Goal: Information Seeking & Learning: Learn about a topic

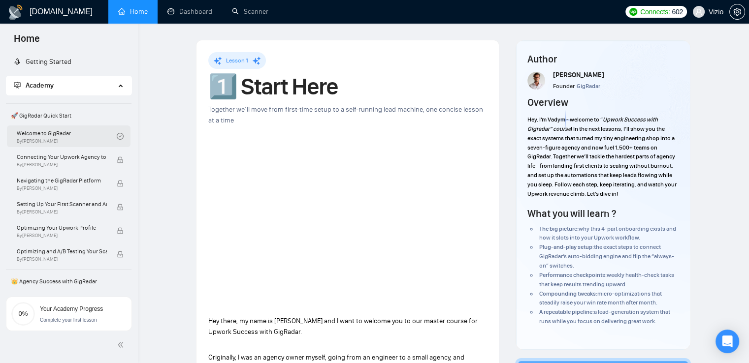
click at [79, 132] on link "Welcome to GigRadar By [PERSON_NAME]" at bounding box center [67, 137] width 100 height 22
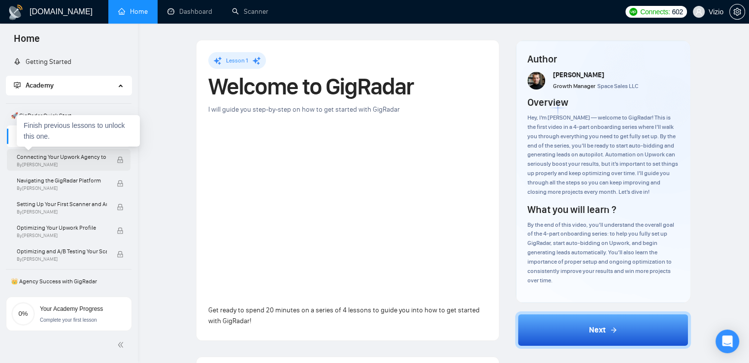
click at [61, 155] on span "Connecting Your Upwork Agency to GigRadar" at bounding box center [62, 157] width 90 height 10
click at [43, 158] on span "Connecting Your Upwork Agency to GigRadar" at bounding box center [62, 157] width 90 height 10
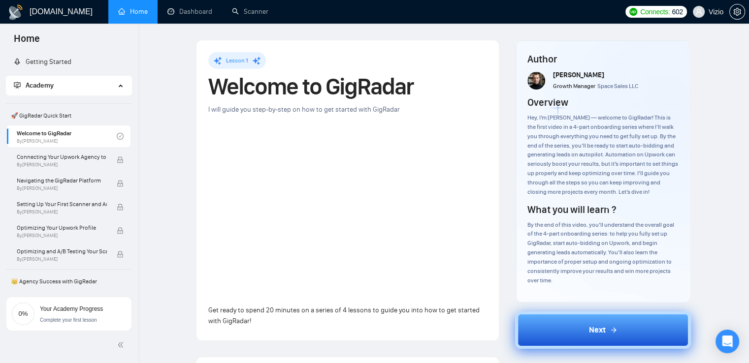
click at [557, 317] on button "Next" at bounding box center [603, 330] width 176 height 37
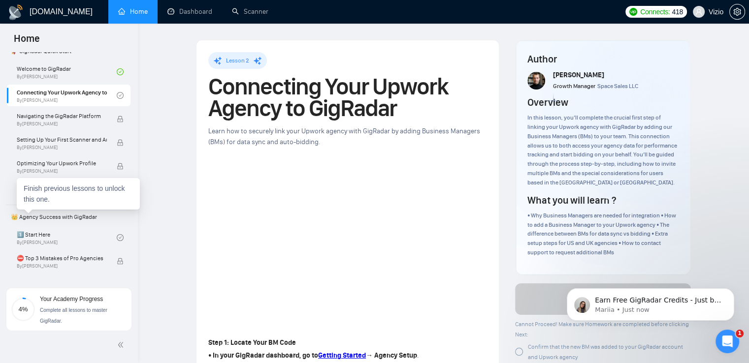
scroll to position [41, 0]
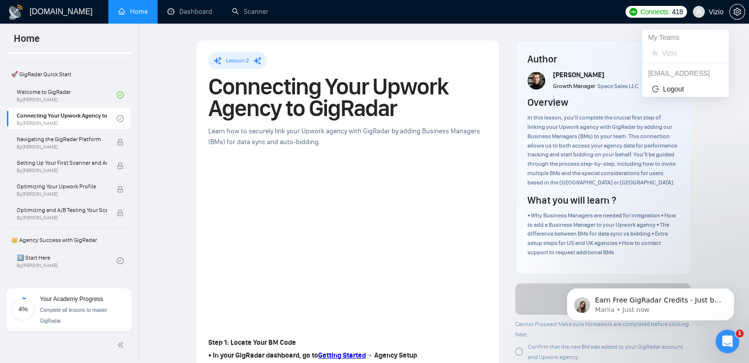
click at [701, 13] on icon "user" at bounding box center [698, 11] width 7 height 7
click at [696, 9] on icon "user" at bounding box center [698, 11] width 7 height 7
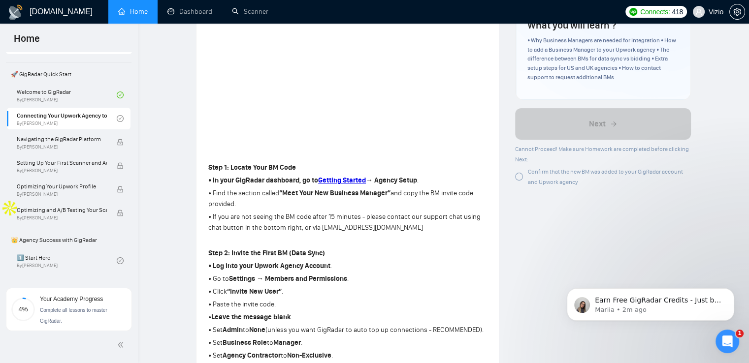
scroll to position [246, 0]
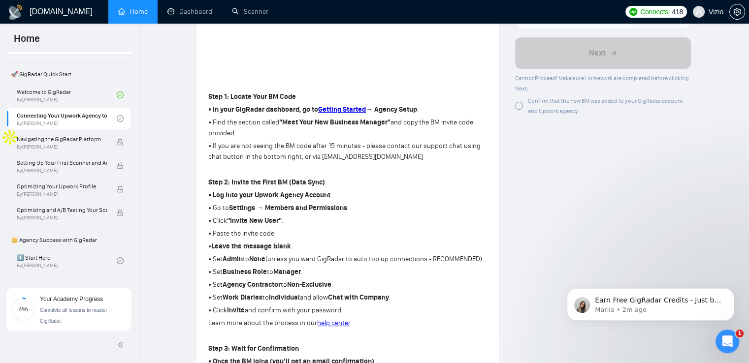
click at [181, 183] on div "Lesson 2 Connecting Your Upwork Agency to GigRadar Learn how to securely link y…" at bounding box center [444, 342] width 580 height 1099
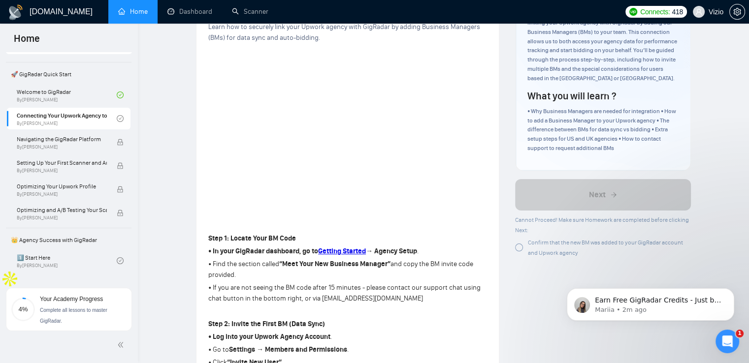
scroll to position [98, 0]
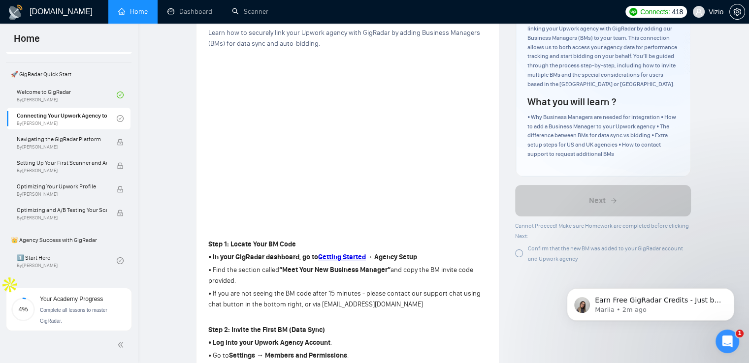
click at [520, 255] on div at bounding box center [519, 254] width 8 height 8
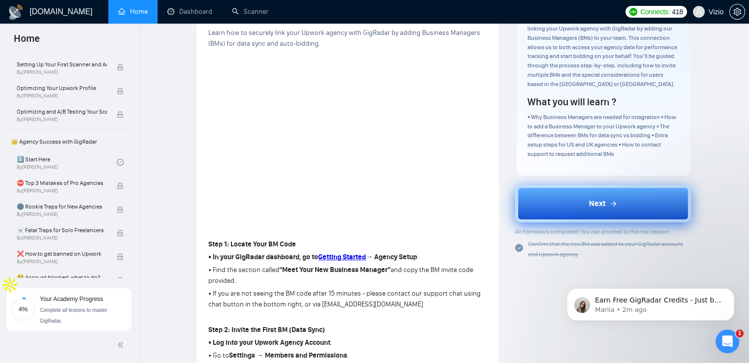
click at [643, 206] on button "Next" at bounding box center [603, 203] width 176 height 37
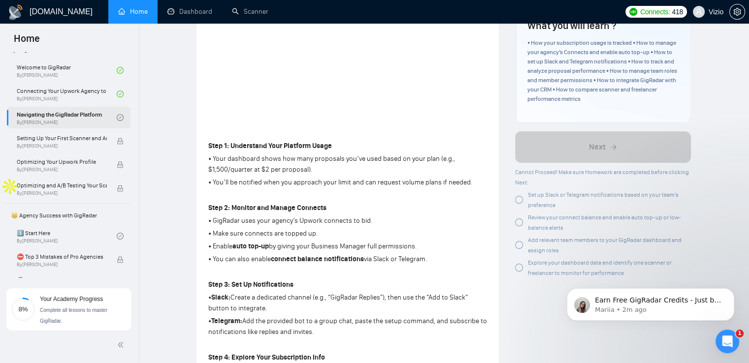
scroll to position [148, 0]
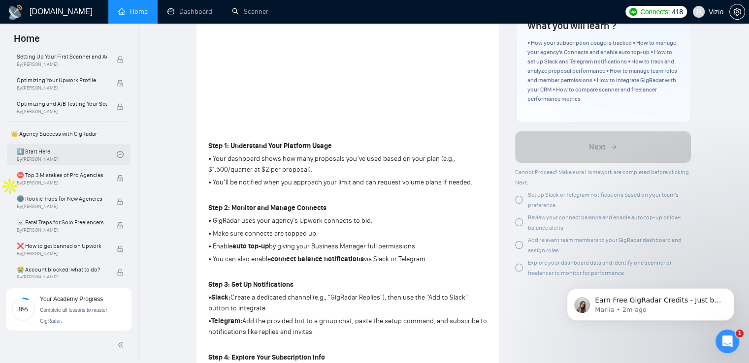
click at [26, 158] on link "1️⃣ Start Here By [PERSON_NAME]" at bounding box center [67, 155] width 100 height 22
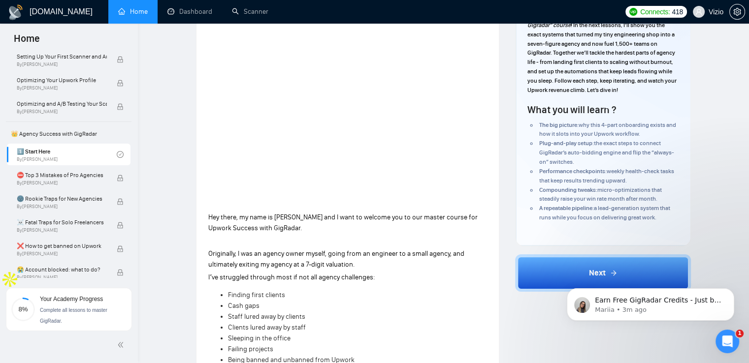
scroll to position [98, 0]
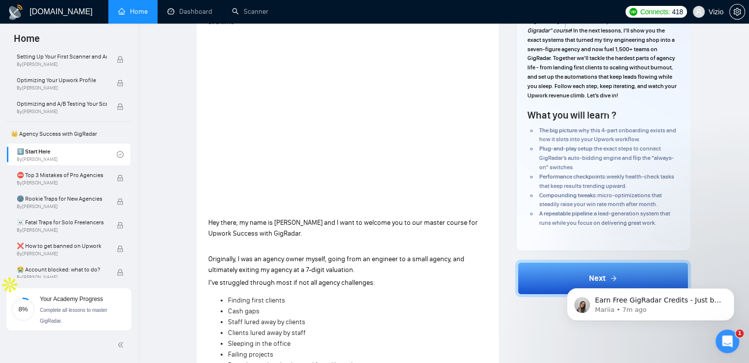
click at [630, 268] on iframe at bounding box center [650, 302] width 197 height 69
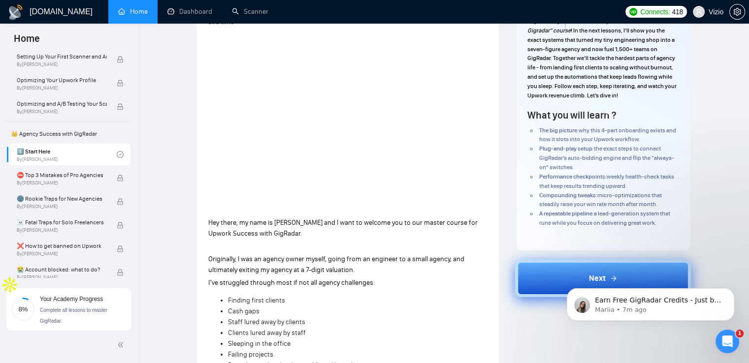
click at [539, 270] on button "Next" at bounding box center [603, 278] width 176 height 37
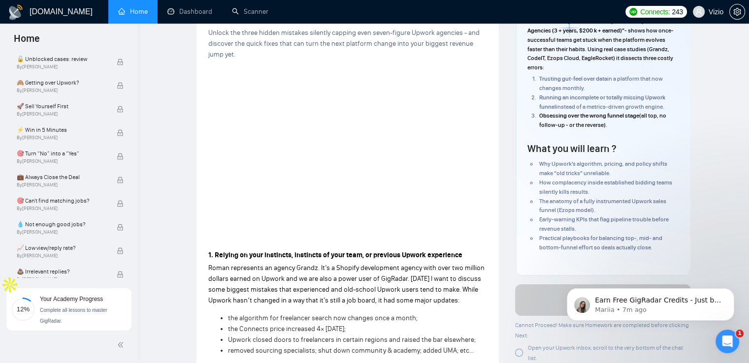
scroll to position [288, 0]
